Goal: Task Accomplishment & Management: Manage account settings

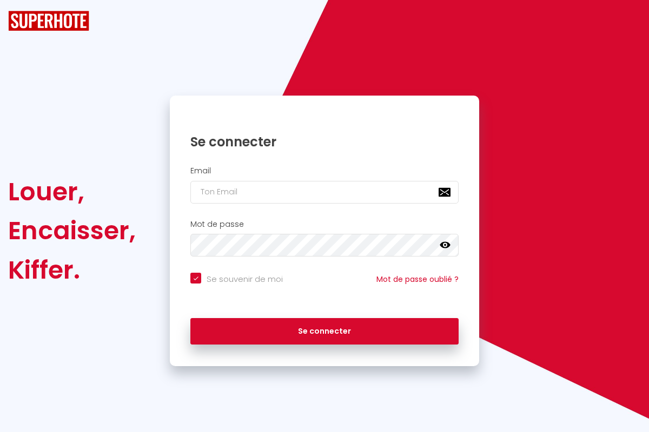
checkbox input "true"
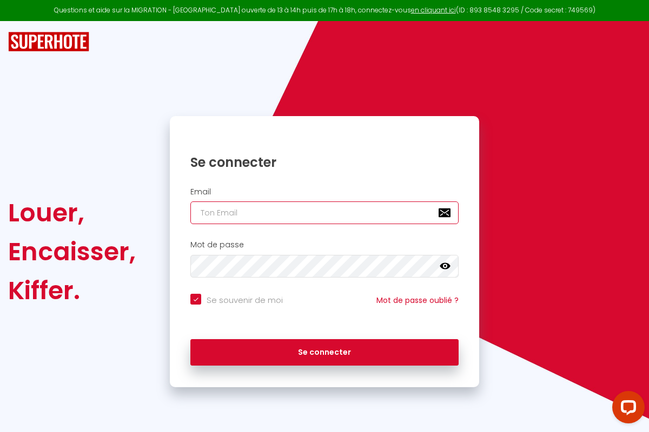
type input "[PERSON_NAME][EMAIL_ADDRESS][PERSON_NAME][DOMAIN_NAME]"
checkbox input "true"
type input "[PERSON_NAME][EMAIL_ADDRESS][PERSON_NAME][DOMAIN_NAME]"
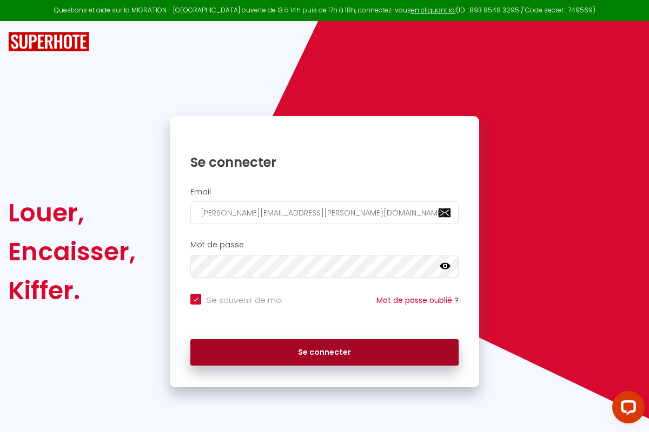
click at [324, 352] on button "Se connecter" at bounding box center [324, 352] width 268 height 27
checkbox input "true"
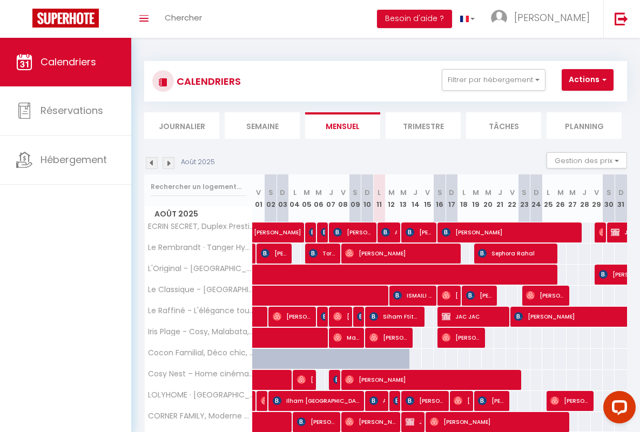
click at [262, 125] on li "Semaine" at bounding box center [262, 125] width 75 height 26
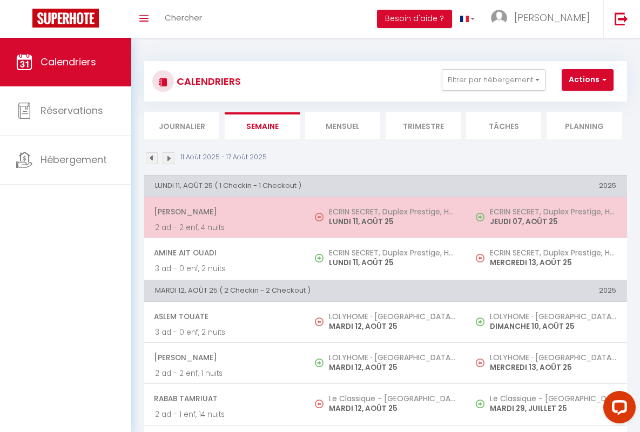
click at [223, 212] on span "[PERSON_NAME]" at bounding box center [224, 212] width 141 height 21
select select "OK"
select select "0"
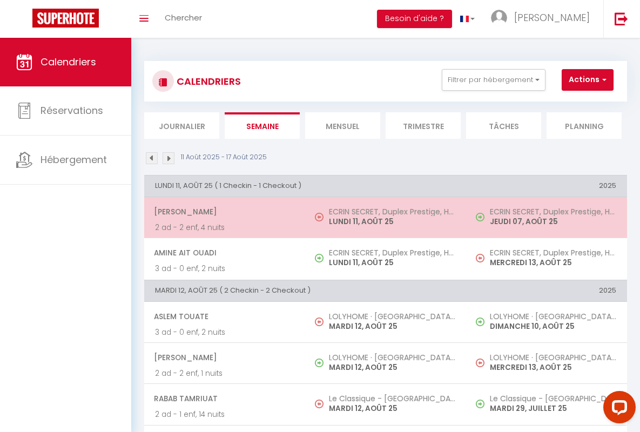
select select "1"
select select
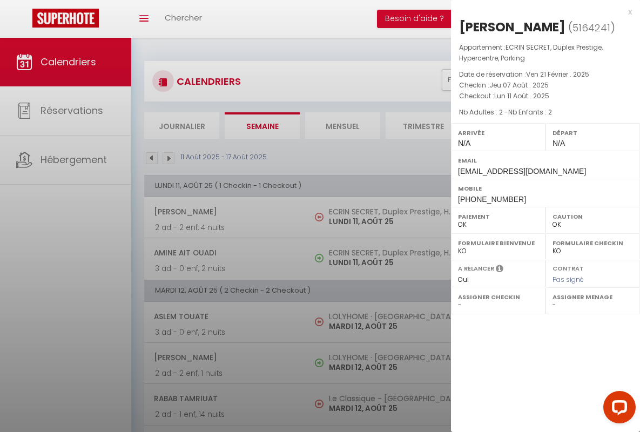
click at [542, 11] on div "x" at bounding box center [541, 11] width 181 height 13
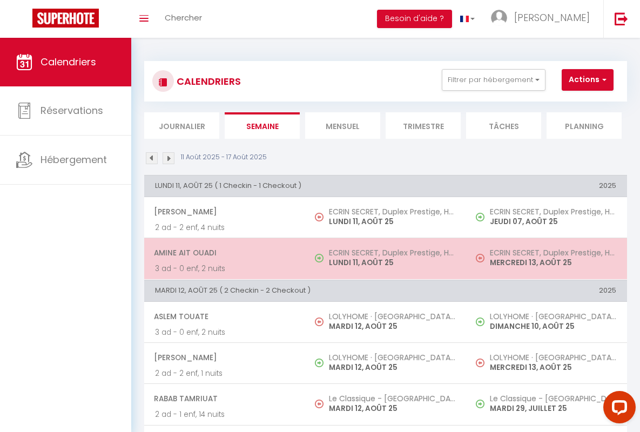
click at [223, 253] on span "Amine Ait Ouadi" at bounding box center [224, 253] width 141 height 21
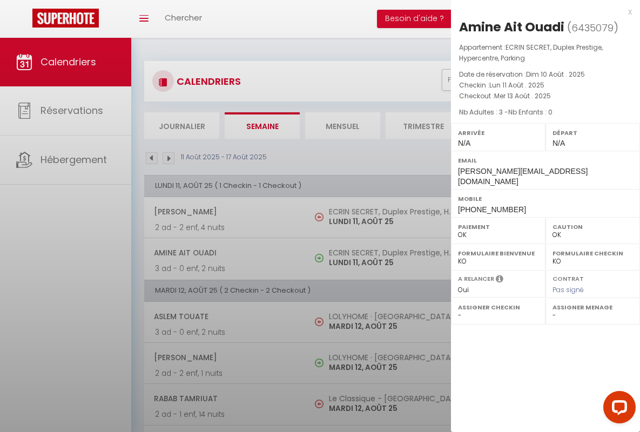
click at [542, 11] on div "x" at bounding box center [541, 11] width 181 height 13
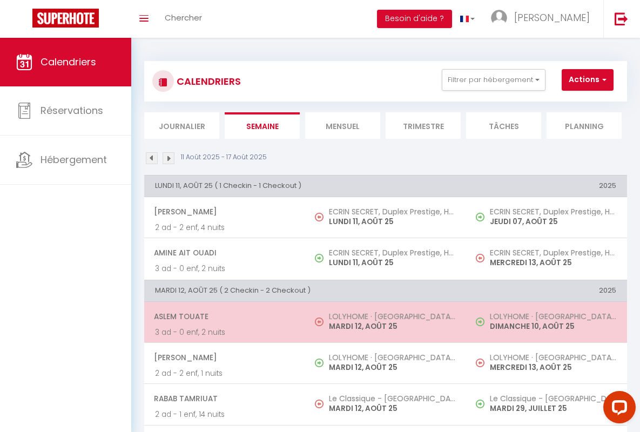
click at [223, 316] on span "Aslem Touate" at bounding box center [224, 316] width 141 height 21
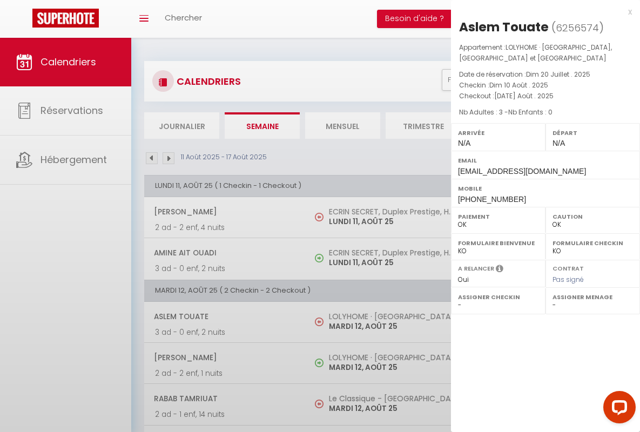
click at [542, 11] on div "x" at bounding box center [541, 11] width 181 height 13
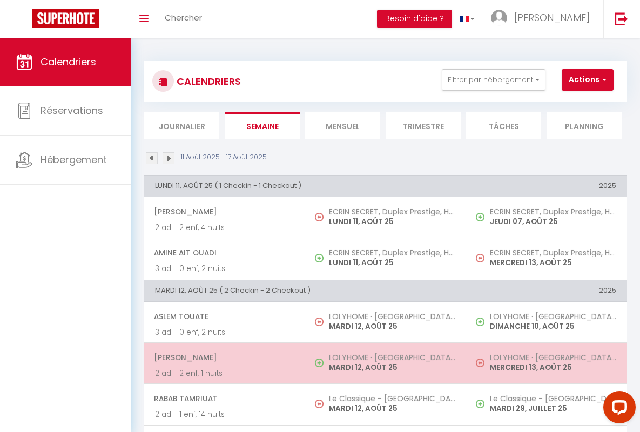
click at [223, 358] on span "[PERSON_NAME]" at bounding box center [224, 358] width 141 height 21
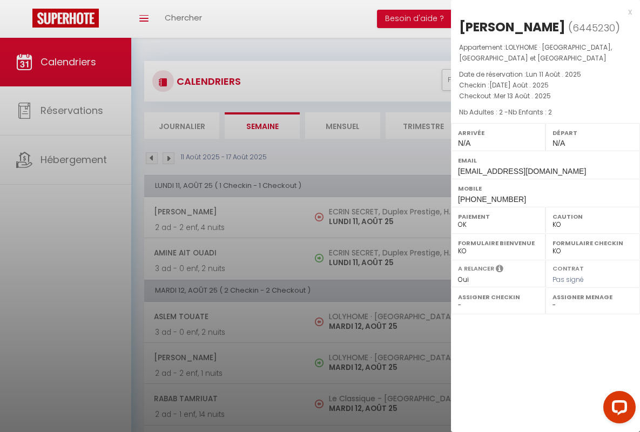
click at [542, 11] on div "x" at bounding box center [541, 11] width 181 height 13
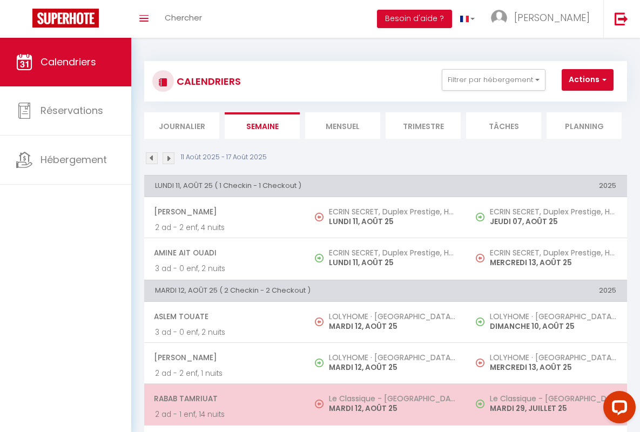
click at [223, 399] on span "rabab tamriuat" at bounding box center [224, 399] width 141 height 21
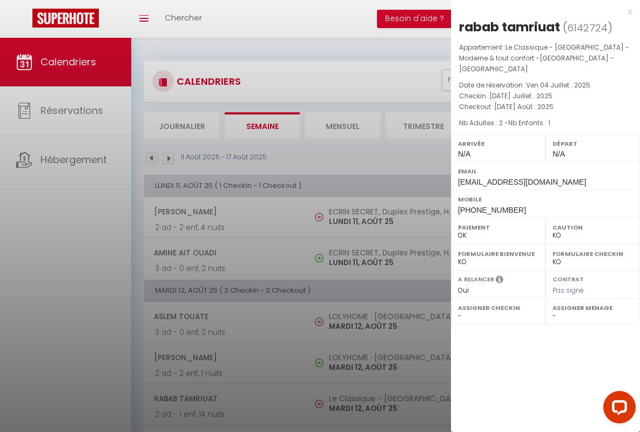
click at [542, 11] on div "x" at bounding box center [541, 11] width 181 height 13
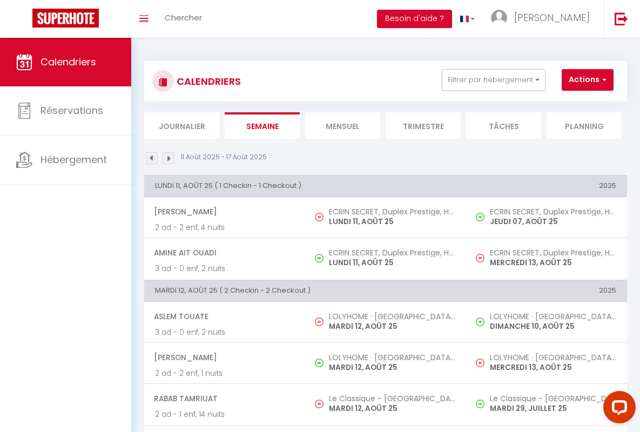
scroll to position [18, 0]
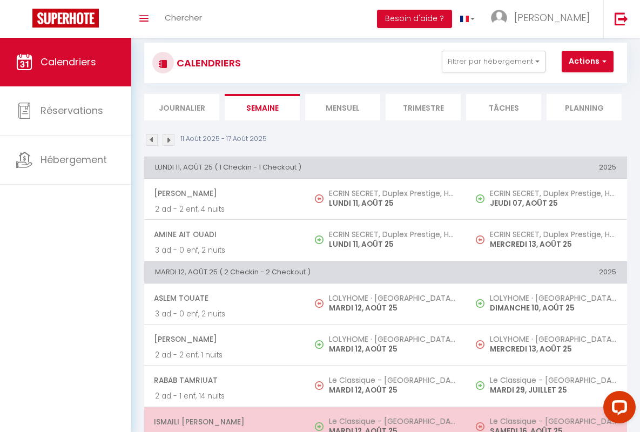
click at [223, 422] on span "ISMAILI [PERSON_NAME]" at bounding box center [224, 422] width 141 height 21
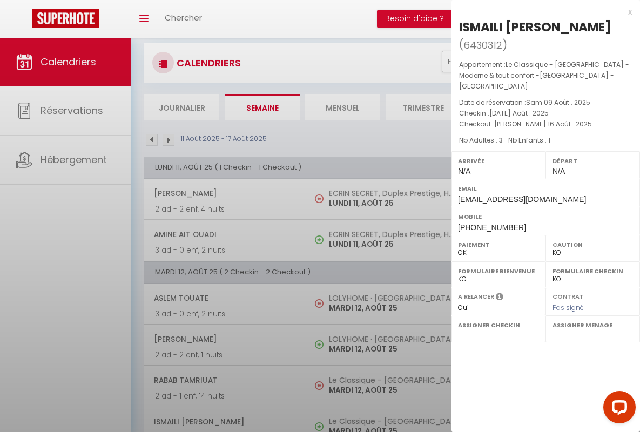
click at [542, 11] on div "x" at bounding box center [541, 11] width 181 height 13
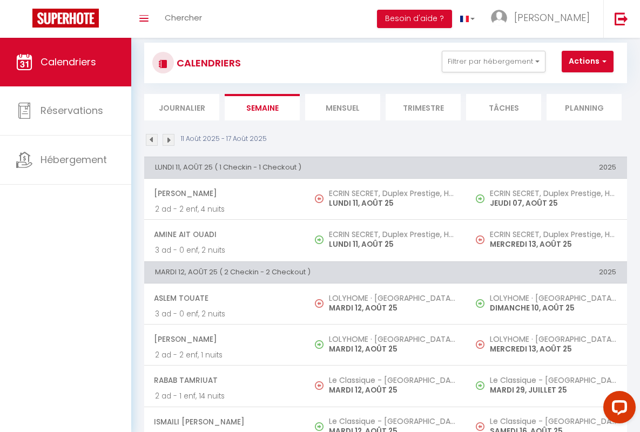
scroll to position [288, 0]
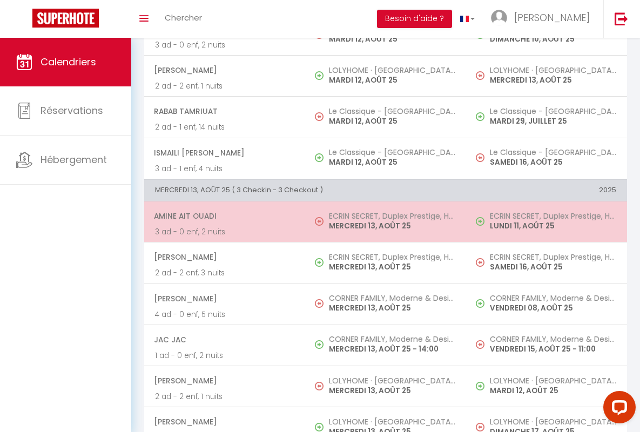
click at [223, 216] on span "Amine Ait Ouadi" at bounding box center [224, 216] width 141 height 21
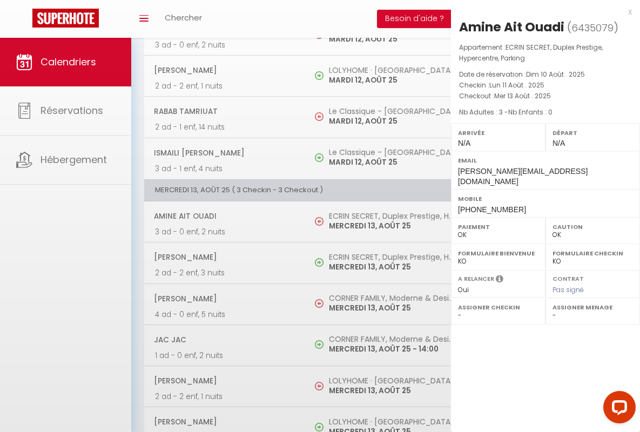
click at [542, 11] on div "x" at bounding box center [541, 11] width 181 height 13
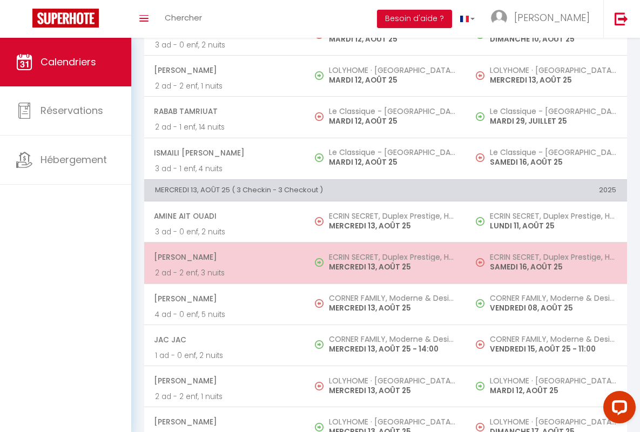
click at [223, 257] on span "[PERSON_NAME]" at bounding box center [224, 257] width 141 height 21
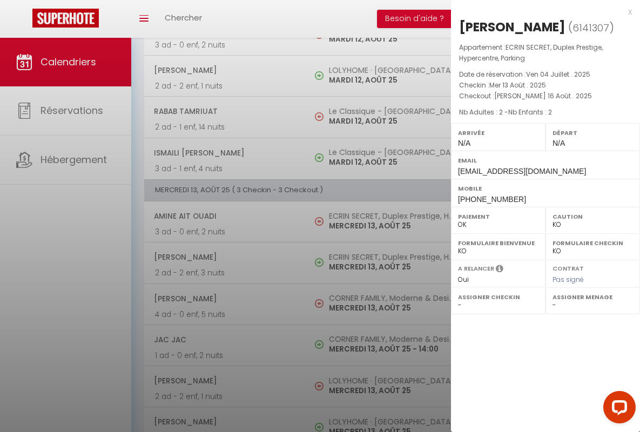
click at [542, 11] on div "x" at bounding box center [541, 11] width 181 height 13
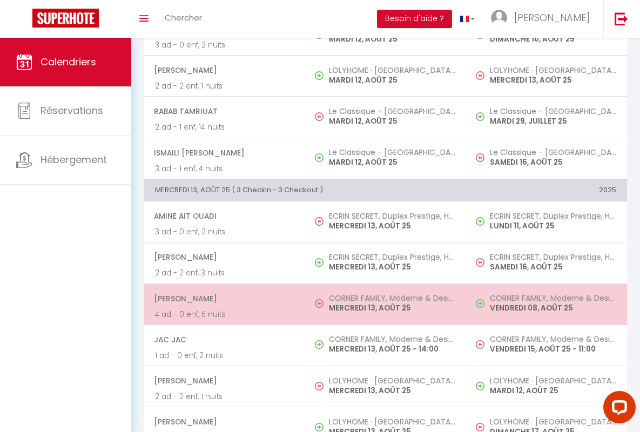
click at [223, 298] on span "[PERSON_NAME]" at bounding box center [224, 299] width 141 height 21
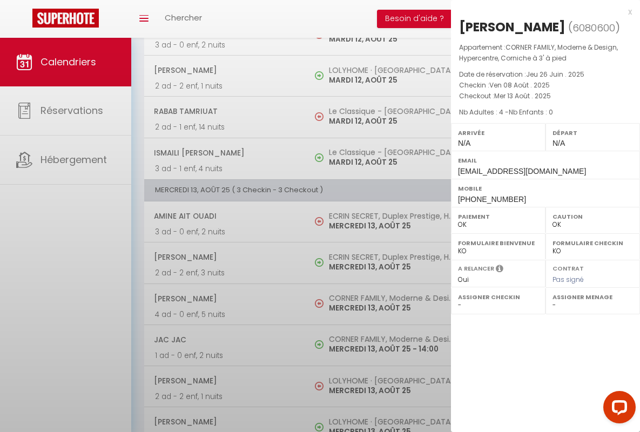
click at [542, 11] on div "x" at bounding box center [541, 11] width 181 height 13
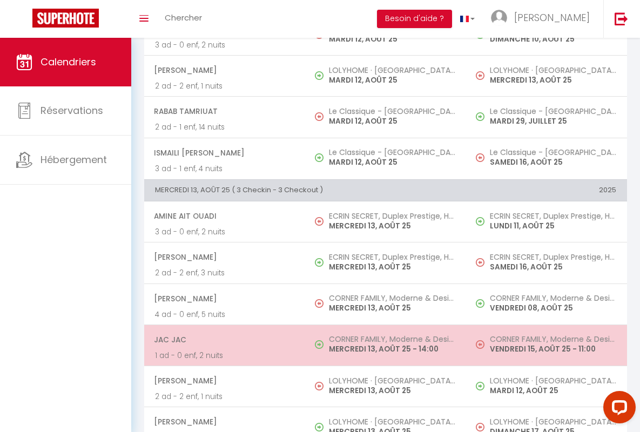
click at [223, 339] on span "JAC JAC" at bounding box center [224, 340] width 141 height 21
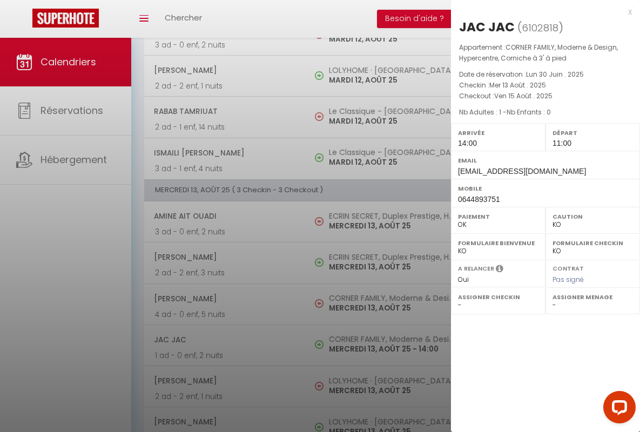
click at [542, 11] on div "x" at bounding box center [541, 11] width 181 height 13
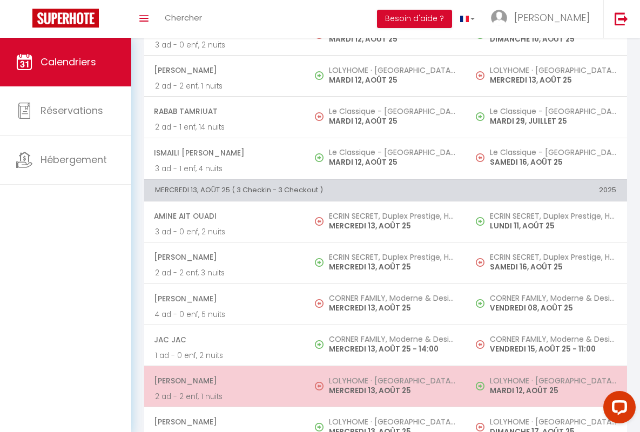
click at [223, 380] on span "[PERSON_NAME]" at bounding box center [224, 381] width 141 height 21
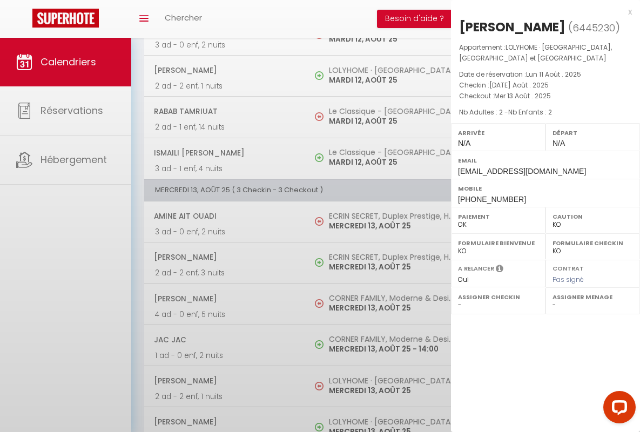
click at [542, 11] on div "x" at bounding box center [541, 11] width 181 height 13
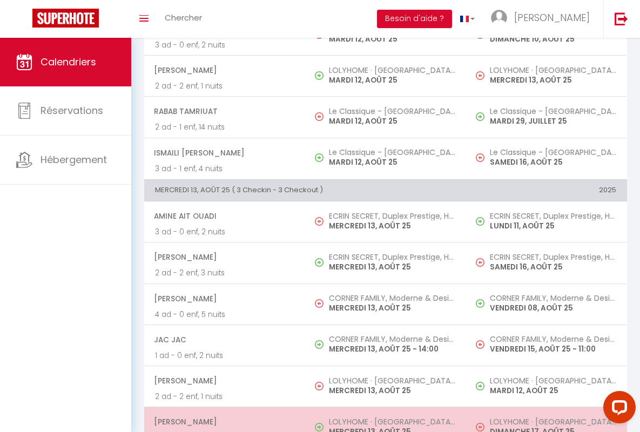
click at [223, 422] on span "[PERSON_NAME]" at bounding box center [224, 422] width 141 height 21
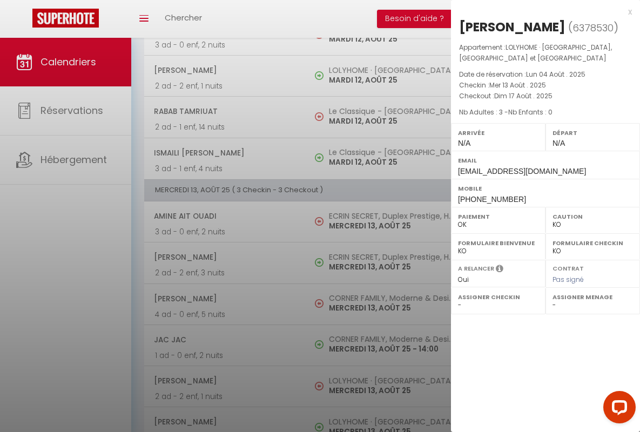
click at [542, 11] on div "x" at bounding box center [541, 11] width 181 height 13
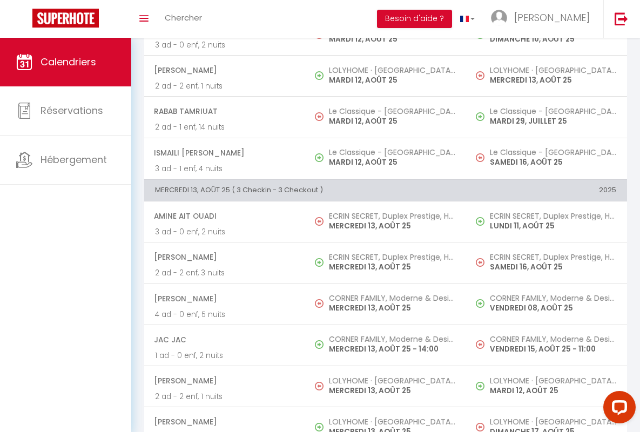
scroll to position [557, 0]
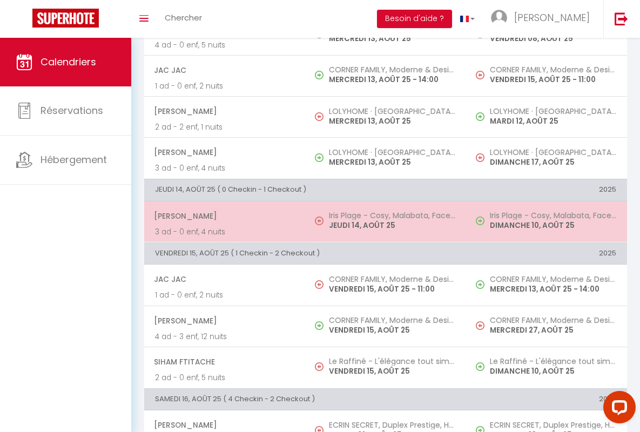
click at [223, 216] on span "[PERSON_NAME]" at bounding box center [224, 216] width 141 height 21
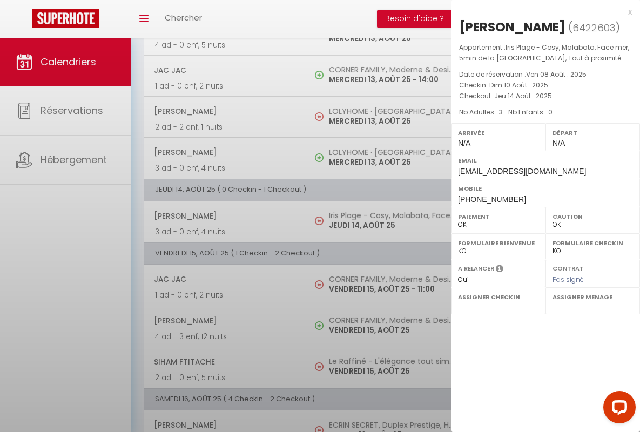
click at [542, 11] on div "x" at bounding box center [541, 11] width 181 height 13
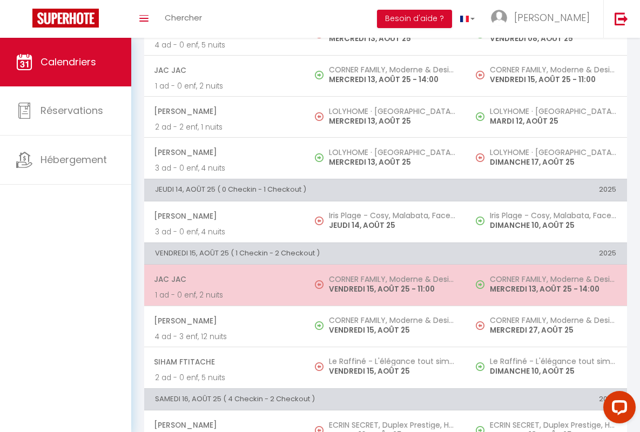
click at [223, 279] on span "JAC JAC" at bounding box center [224, 279] width 141 height 21
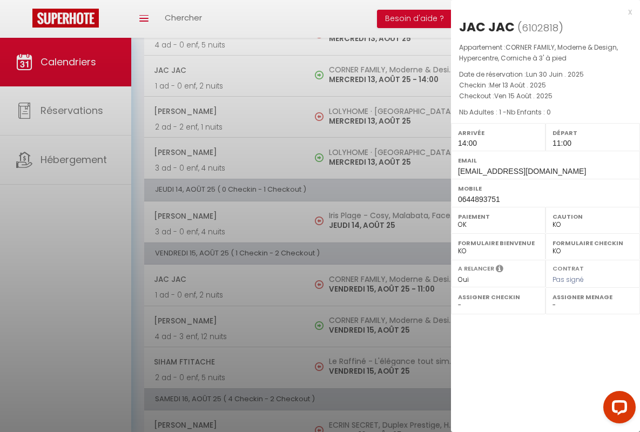
click at [542, 11] on div "x" at bounding box center [541, 11] width 181 height 13
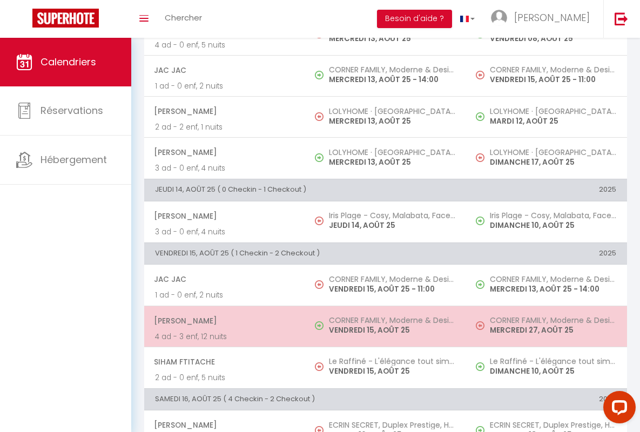
click at [223, 320] on span "[PERSON_NAME]" at bounding box center [224, 321] width 141 height 21
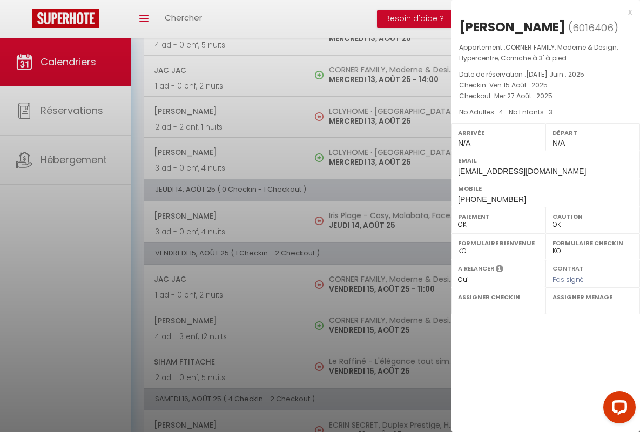
click at [542, 11] on div "x" at bounding box center [541, 11] width 181 height 13
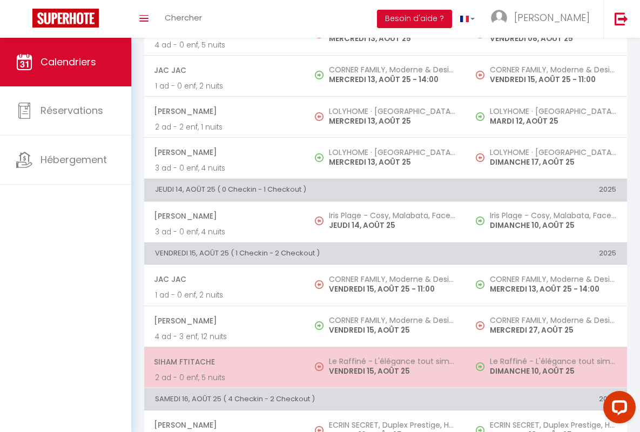
click at [223, 362] on span "Siham Ftitache" at bounding box center [224, 362] width 141 height 21
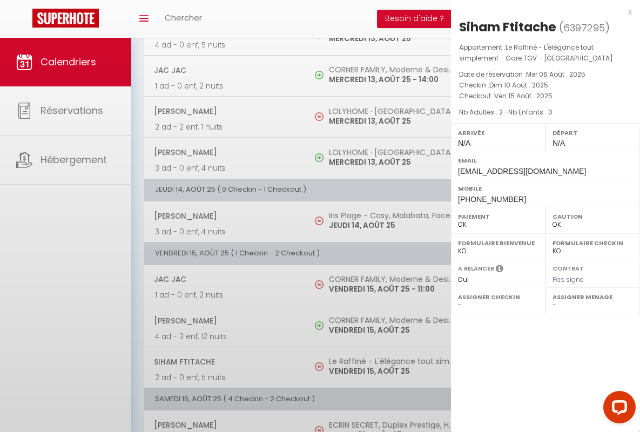
click at [542, 11] on div "x" at bounding box center [541, 11] width 181 height 13
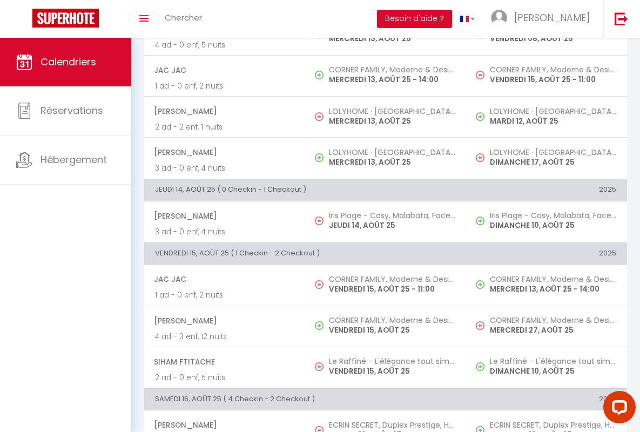
scroll to position [560, 0]
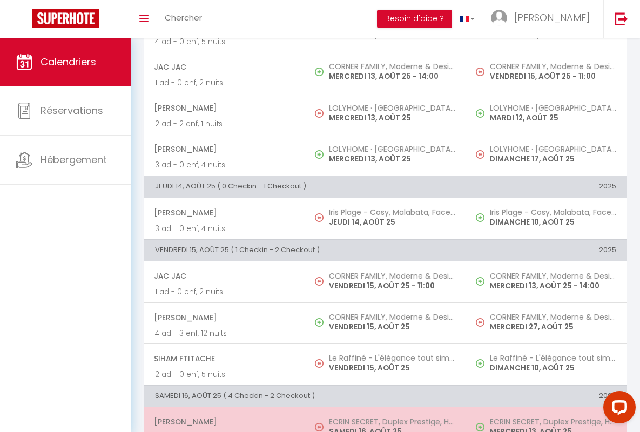
click at [223, 422] on span "[PERSON_NAME]" at bounding box center [224, 422] width 141 height 21
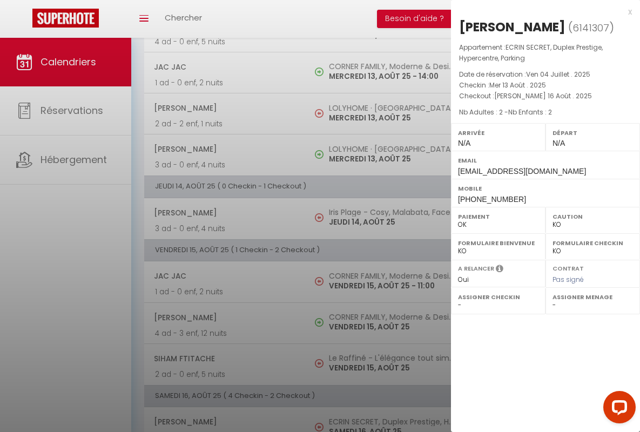
click at [542, 11] on div "x" at bounding box center [541, 11] width 181 height 13
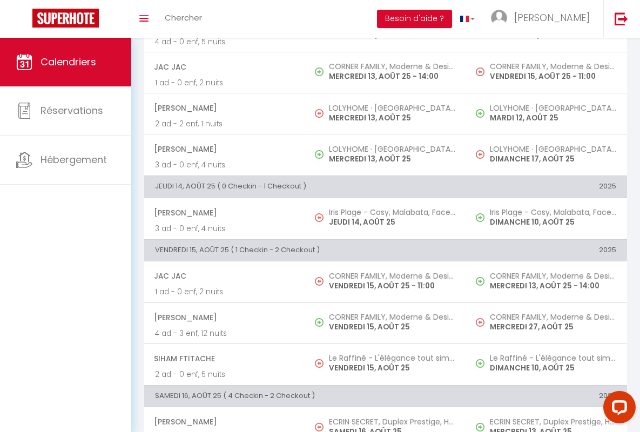
scroll to position [808, 0]
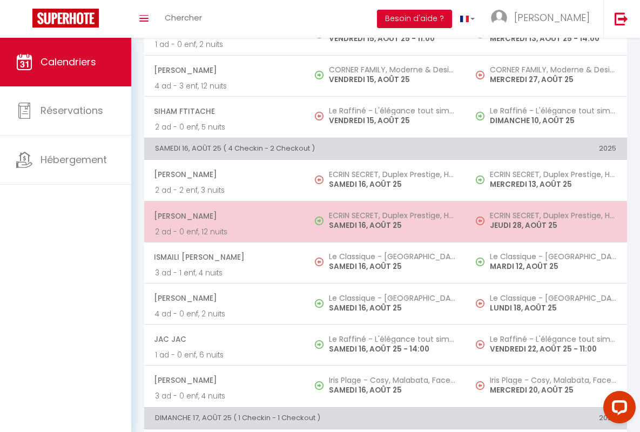
click at [223, 216] on span "[PERSON_NAME]" at bounding box center [224, 216] width 141 height 21
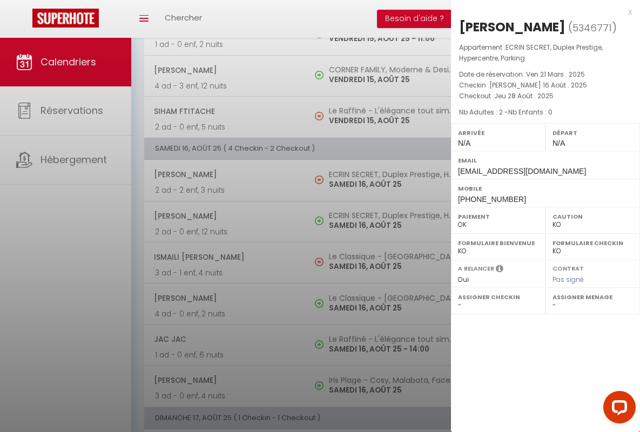
click at [542, 11] on div "x" at bounding box center [541, 11] width 181 height 13
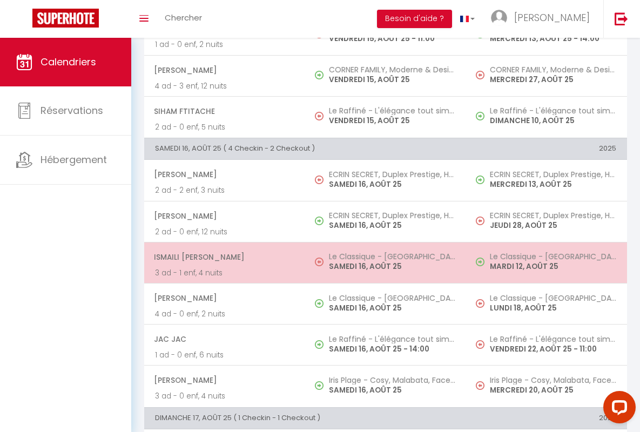
click at [223, 257] on span "ISMAILI [PERSON_NAME]" at bounding box center [224, 257] width 141 height 21
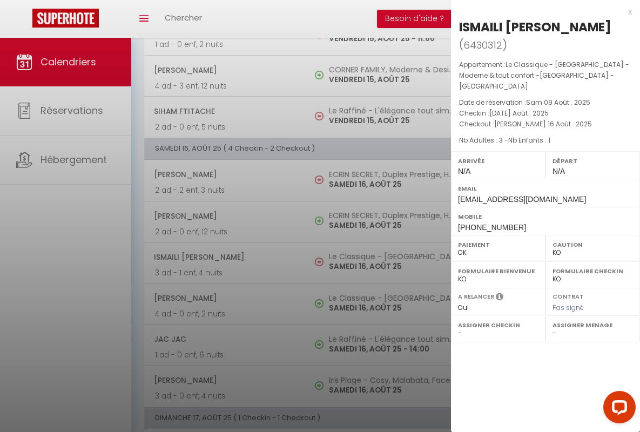
click at [542, 11] on div "x" at bounding box center [541, 11] width 181 height 13
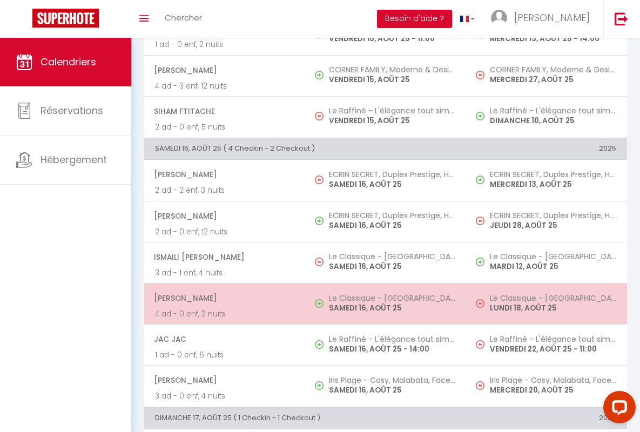
click at [223, 298] on span "[PERSON_NAME]" at bounding box center [224, 298] width 141 height 21
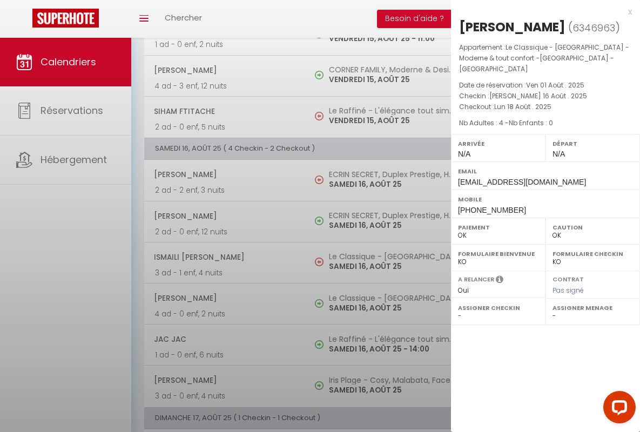
click at [542, 11] on div "x" at bounding box center [541, 11] width 181 height 13
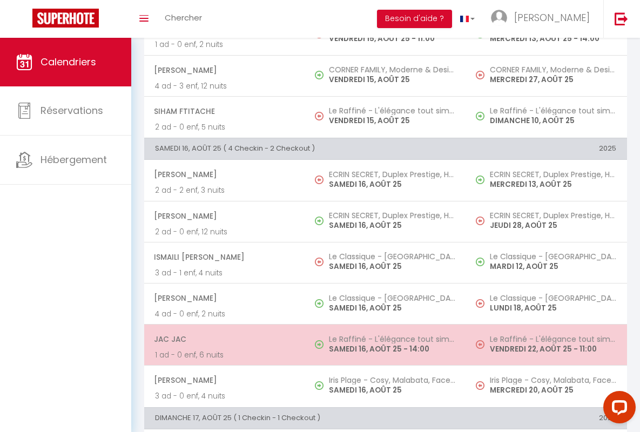
click at [223, 339] on span "JAC JAC" at bounding box center [224, 339] width 141 height 21
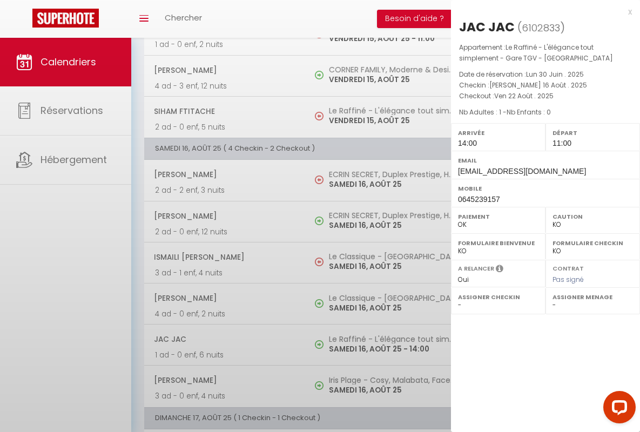
click at [542, 11] on div "x" at bounding box center [541, 11] width 181 height 13
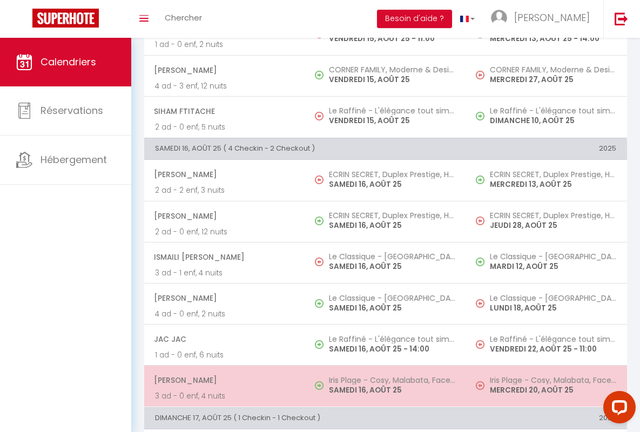
click at [223, 380] on span "[PERSON_NAME]" at bounding box center [224, 380] width 141 height 21
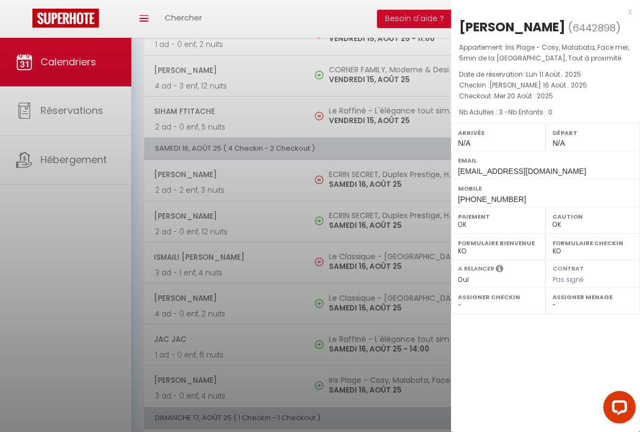
click at [542, 11] on div "x" at bounding box center [541, 11] width 181 height 13
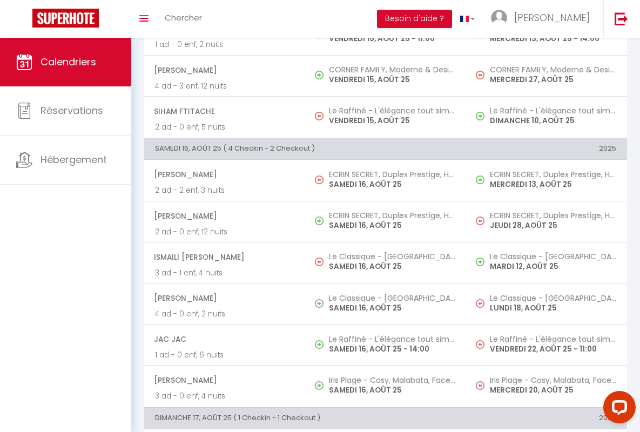
scroll to position [909, 0]
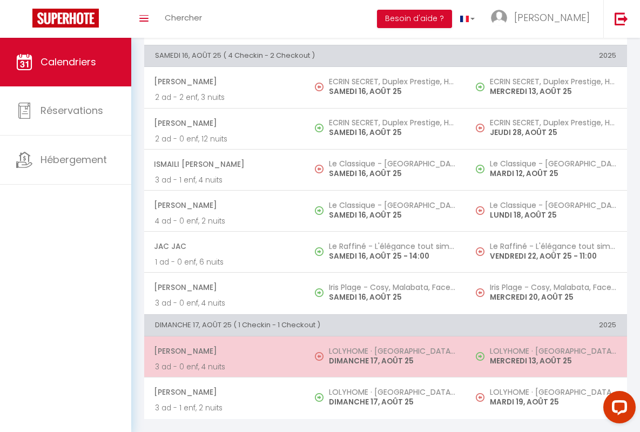
click at [223, 343] on span "[PERSON_NAME]" at bounding box center [224, 351] width 141 height 21
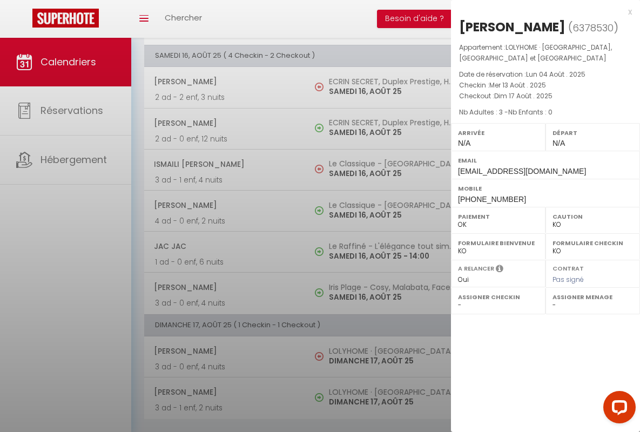
click at [542, 11] on div "x" at bounding box center [541, 11] width 181 height 13
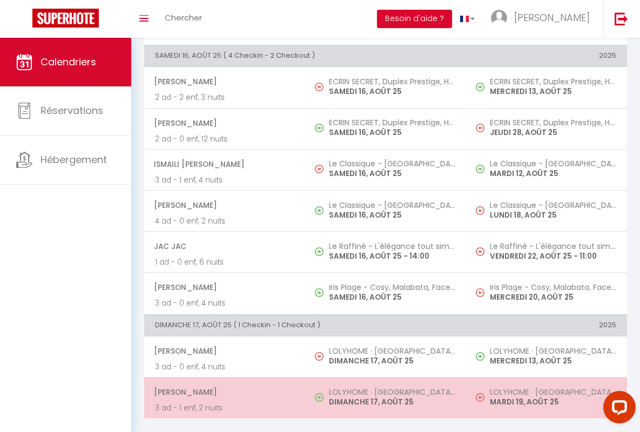
click at [223, 384] on span "[PERSON_NAME]" at bounding box center [224, 392] width 141 height 21
select select "OK"
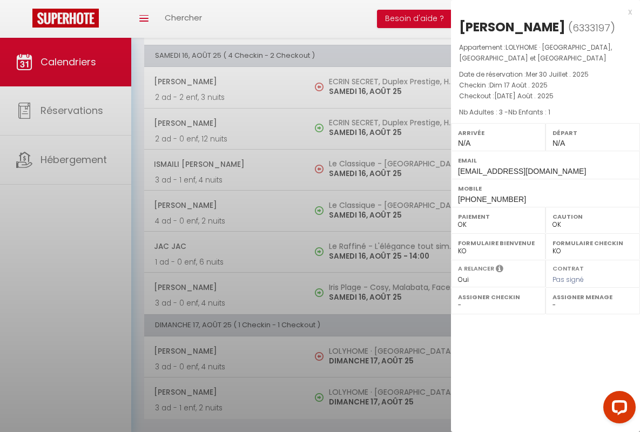
click at [542, 11] on div "x" at bounding box center [541, 11] width 181 height 13
